Goal: Task Accomplishment & Management: Complete application form

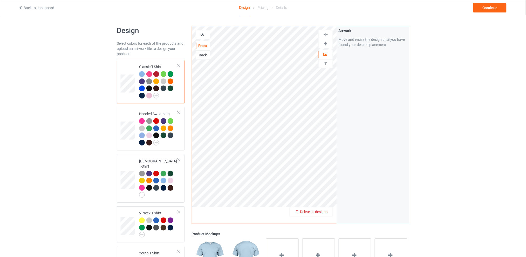
click at [325, 210] on span "Delete all designs" at bounding box center [313, 211] width 27 height 4
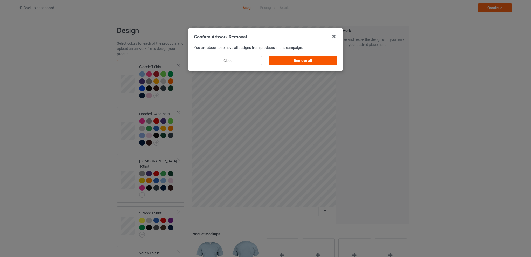
click at [303, 60] on div "Remove all" at bounding box center [303, 60] width 68 height 9
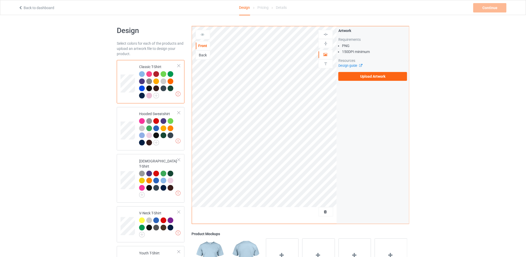
click at [204, 57] on div "Back" at bounding box center [203, 54] width 14 height 5
click at [371, 77] on label "Upload Artwork" at bounding box center [372, 76] width 69 height 9
click at [0, 0] on input "Upload Artwork" at bounding box center [0, 0] width 0 height 0
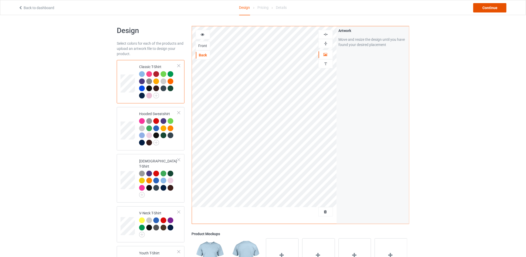
click at [481, 9] on div "Continue" at bounding box center [489, 7] width 33 height 9
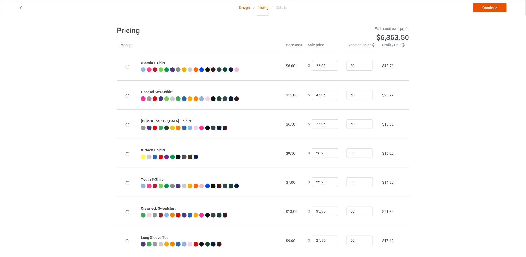
click at [483, 9] on link "Continue" at bounding box center [489, 7] width 33 height 9
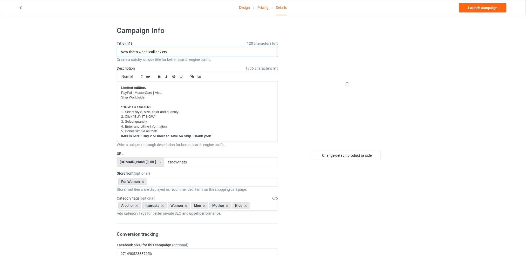
drag, startPoint x: 172, startPoint y: 53, endPoint x: 86, endPoint y: 53, distance: 85.9
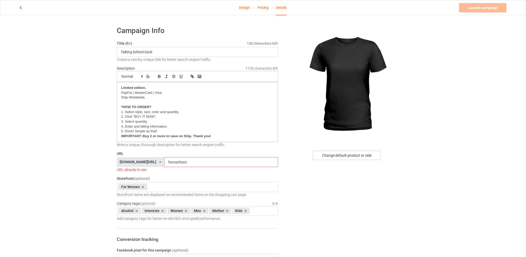
click at [347, 154] on div "Change default product or side" at bounding box center [347, 154] width 68 height 9
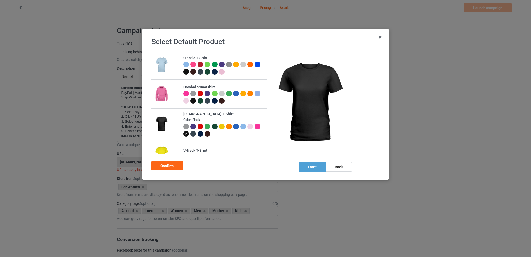
click at [199, 126] on div at bounding box center [201, 126] width 6 height 6
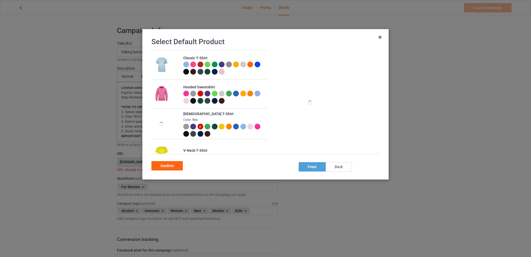
click at [337, 165] on div "back" at bounding box center [339, 166] width 26 height 9
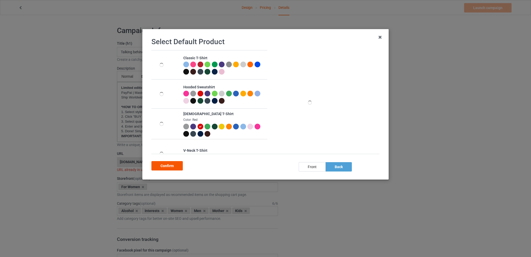
click at [168, 165] on div "Confirm" at bounding box center [166, 165] width 31 height 9
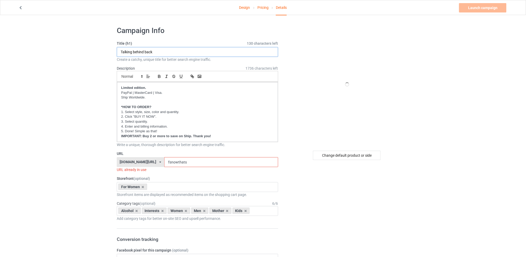
click at [167, 51] on input "Talking behind back" at bounding box center [197, 52] width 161 height 10
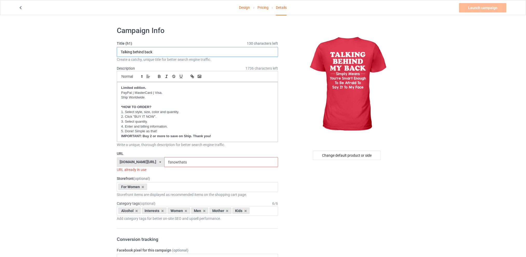
click at [143, 52] on input "Talking behind back" at bounding box center [197, 52] width 161 height 10
type input "Talking behind my back"
drag, startPoint x: 204, startPoint y: 160, endPoint x: 157, endPoint y: 160, distance: 47.0
click at [157, 160] on div "[DOMAIN_NAME][URL] [DOMAIN_NAME][URL] [DOMAIN_NAME][URL] [DOMAIN_NAME][URL] 5d7…" at bounding box center [197, 162] width 161 height 10
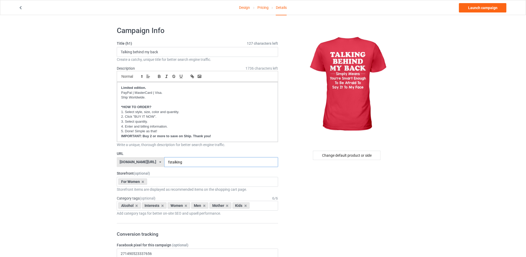
type input "fstalking"
click at [135, 205] on icon at bounding box center [136, 205] width 3 height 3
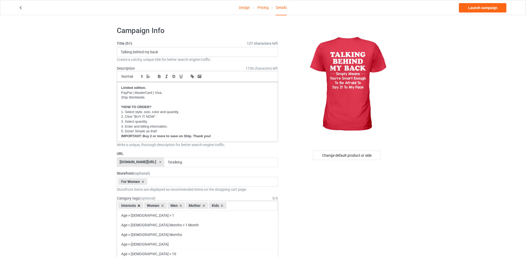
click at [138, 205] on icon at bounding box center [139, 205] width 3 height 3
click at [155, 205] on icon at bounding box center [155, 205] width 3 height 3
click at [159, 205] on icon at bounding box center [159, 205] width 3 height 3
click at [156, 205] on div "Kids" at bounding box center [150, 205] width 17 height 6
click at [155, 205] on icon at bounding box center [155, 205] width 3 height 3
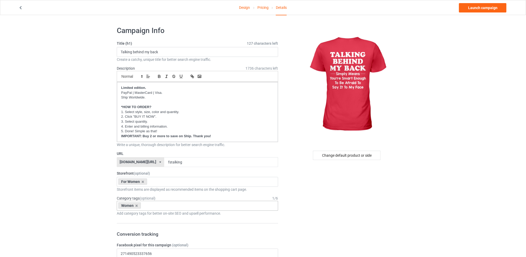
click at [487, 6] on link "Launch campaign" at bounding box center [482, 7] width 47 height 9
